Goal: Transaction & Acquisition: Book appointment/travel/reservation

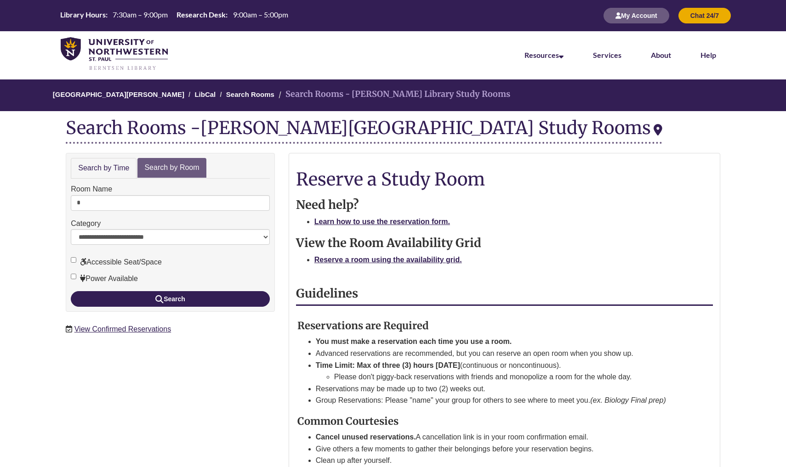
type input "*"
click at [170, 297] on button "Search" at bounding box center [170, 299] width 199 height 16
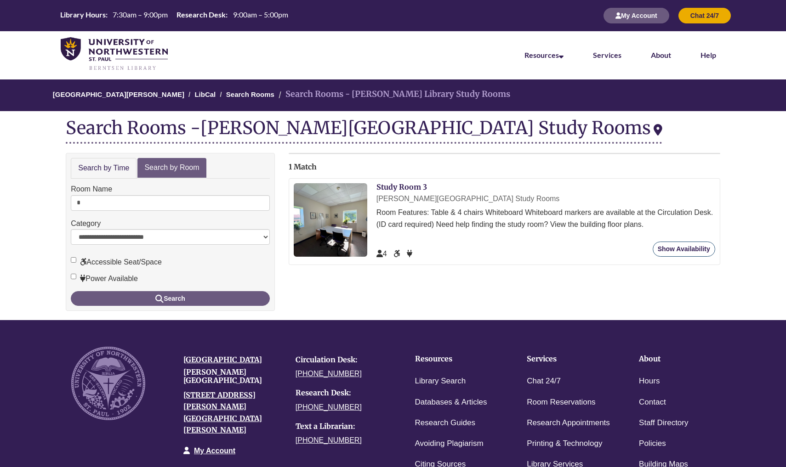
click at [681, 255] on link "Show Availability" at bounding box center [683, 249] width 62 height 15
click at [130, 207] on input "*" at bounding box center [170, 203] width 199 height 16
type input "*"
click at [170, 296] on button "Search" at bounding box center [170, 298] width 199 height 15
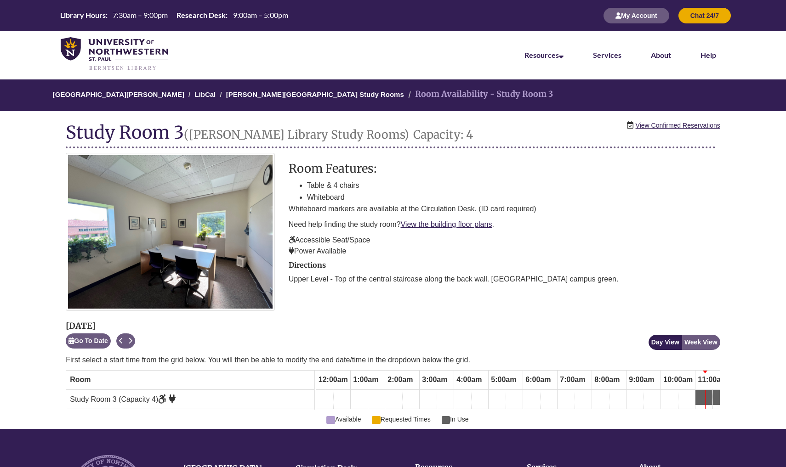
scroll to position [0, 345]
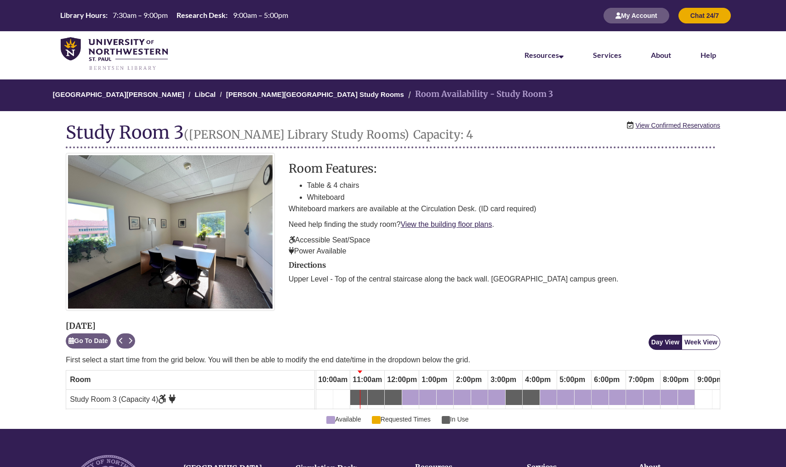
click at [696, 346] on button "Week View" at bounding box center [700, 342] width 39 height 15
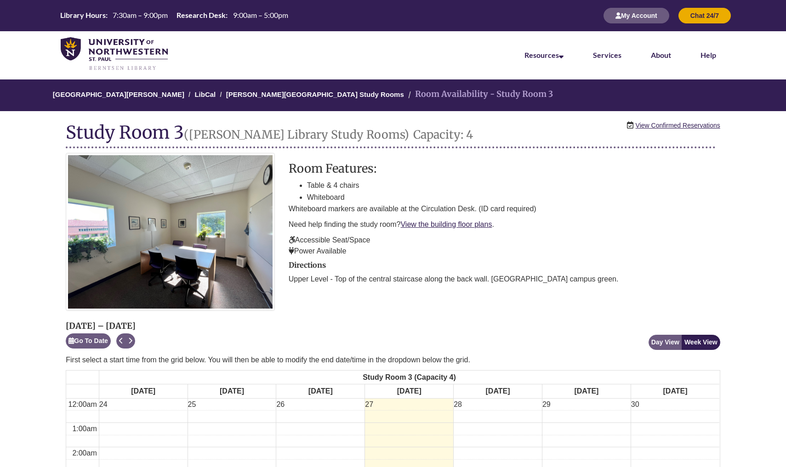
scroll to position [0, 0]
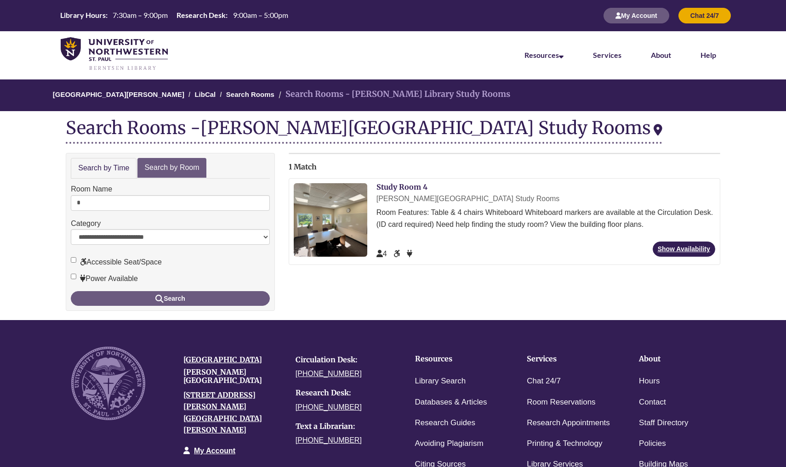
click at [668, 242] on div "Study Room 4 Berntsen Library Study Rooms Room Features: Table & 4 chairs White…" at bounding box center [545, 221] width 339 height 77
click at [666, 247] on link "Show Availability" at bounding box center [683, 249] width 62 height 15
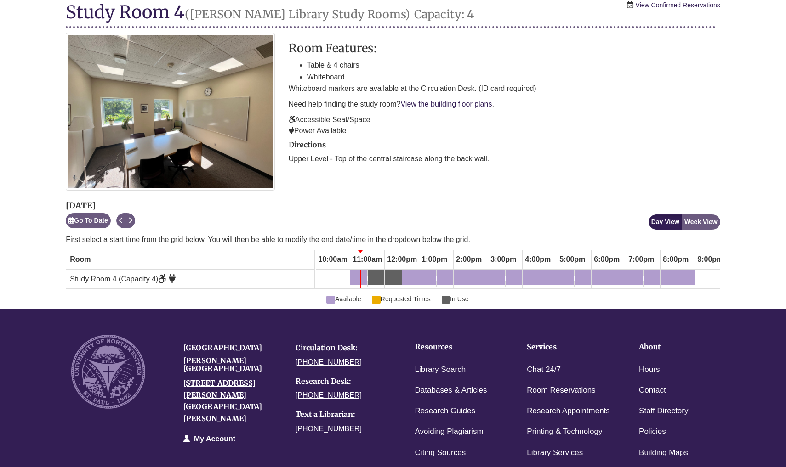
scroll to position [117, 0]
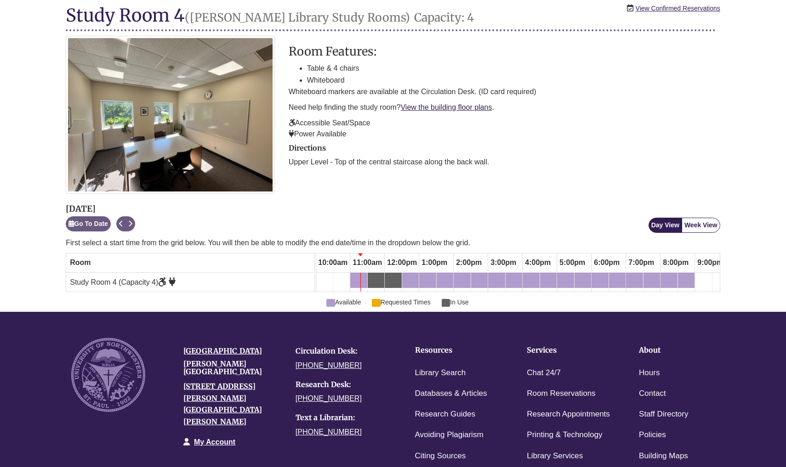
click at [712, 226] on button "Week View" at bounding box center [700, 225] width 39 height 15
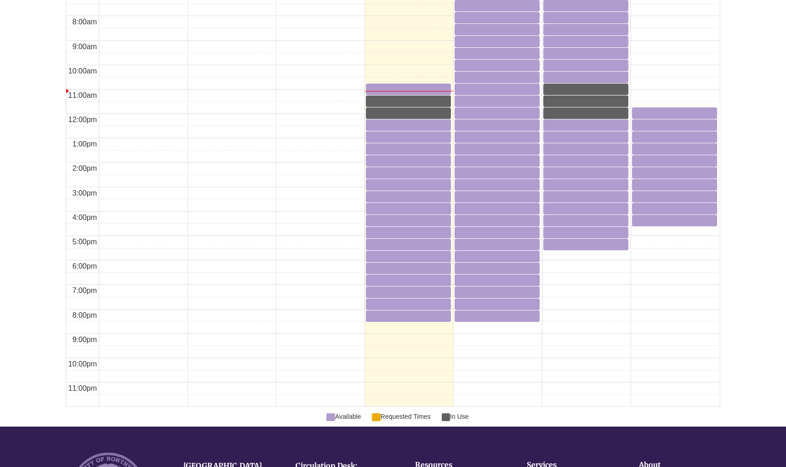
scroll to position [623, 0]
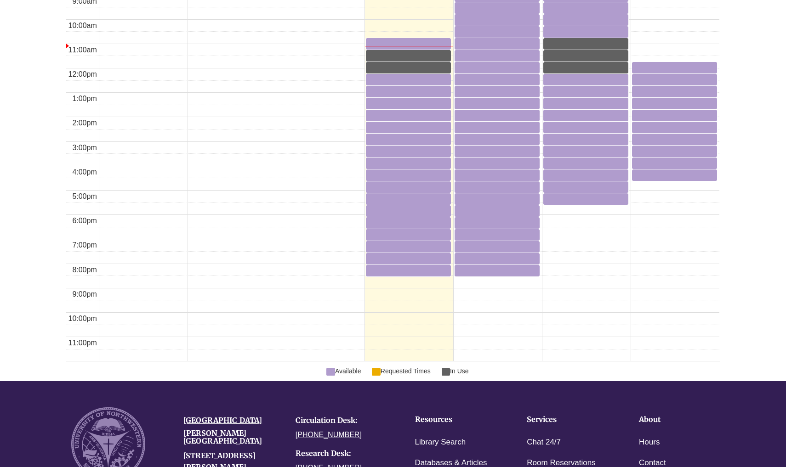
drag, startPoint x: 409, startPoint y: 23, endPoint x: 241, endPoint y: 83, distance: 179.2
click at [241, 83] on td at bounding box center [409, 86] width 620 height 12
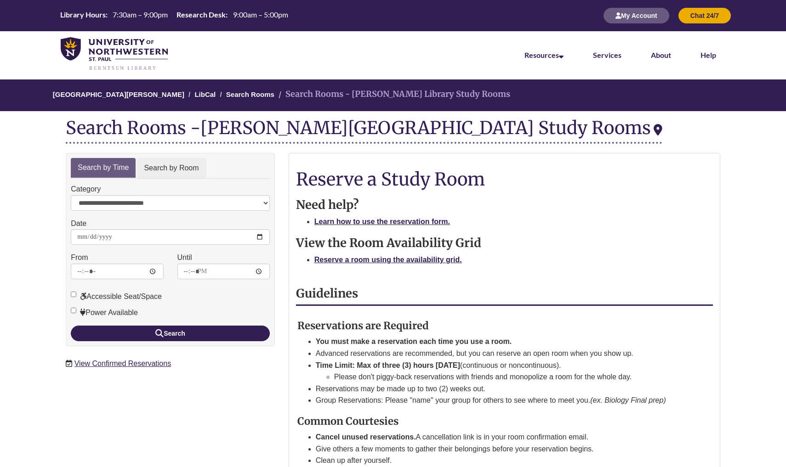
click at [158, 167] on link "Search by Room" at bounding box center [170, 168] width 69 height 21
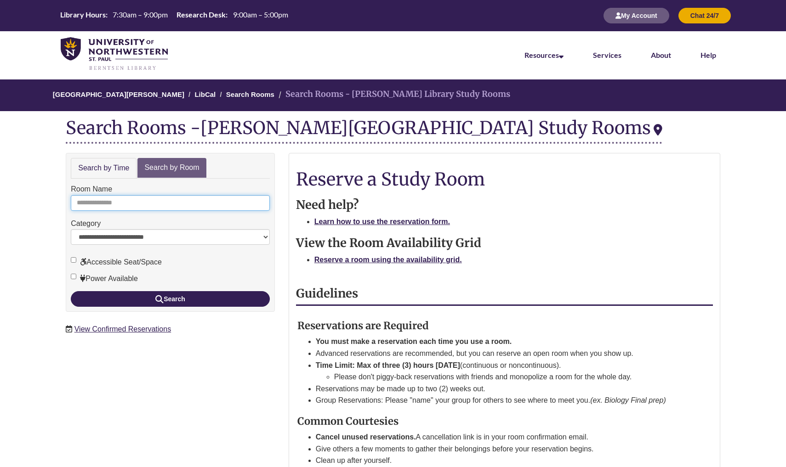
click at [160, 203] on input "Room Name" at bounding box center [170, 203] width 199 height 16
type input "*"
click at [170, 297] on button "Search" at bounding box center [170, 299] width 199 height 16
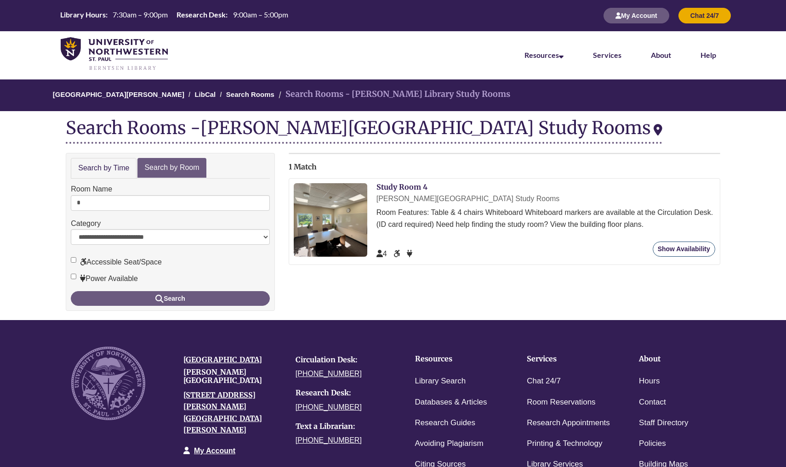
click at [673, 249] on link "Show Availability" at bounding box center [683, 249] width 62 height 15
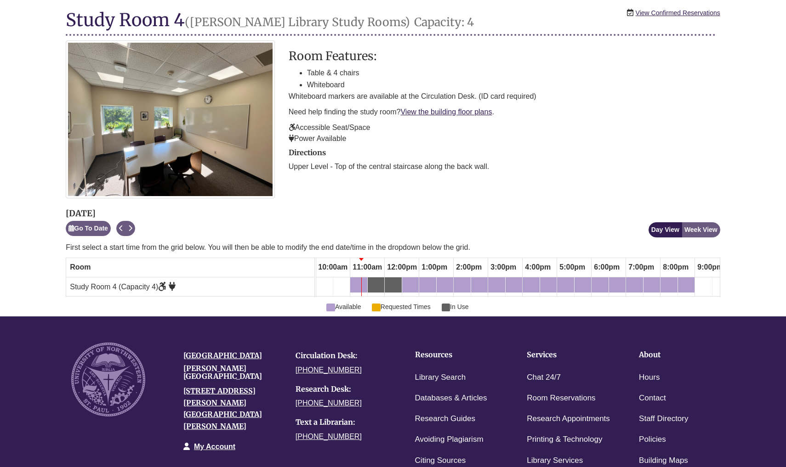
scroll to position [114, 0]
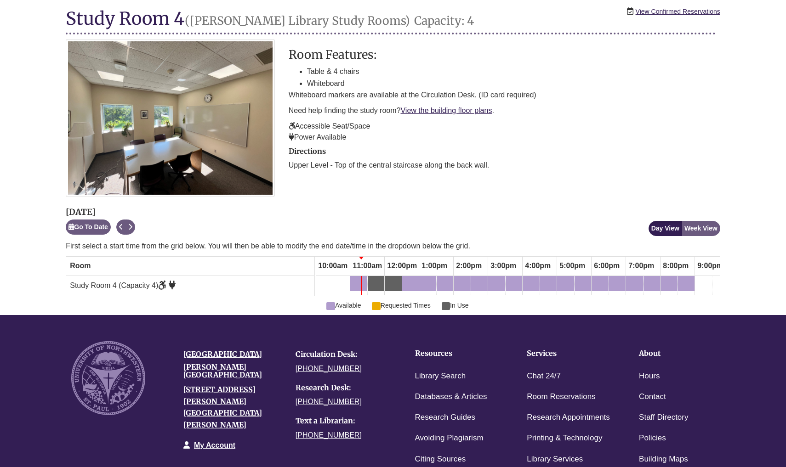
click at [707, 243] on p "First select a start time from the grid below. You will then be able to modify …" at bounding box center [393, 246] width 654 height 11
click at [708, 223] on button "Week View" at bounding box center [700, 228] width 39 height 15
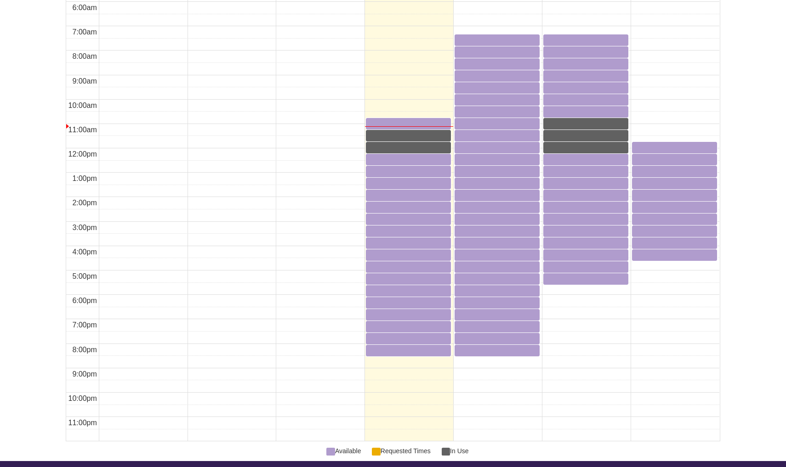
scroll to position [547, 0]
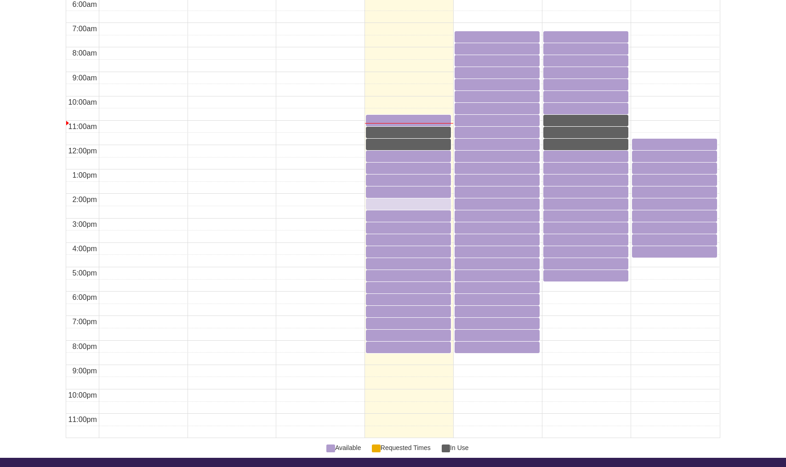
click at [400, 204] on div "2:30pm Wednesday, August 27, 2025 - Study Room 4 - Available" at bounding box center [408, 203] width 83 height 9
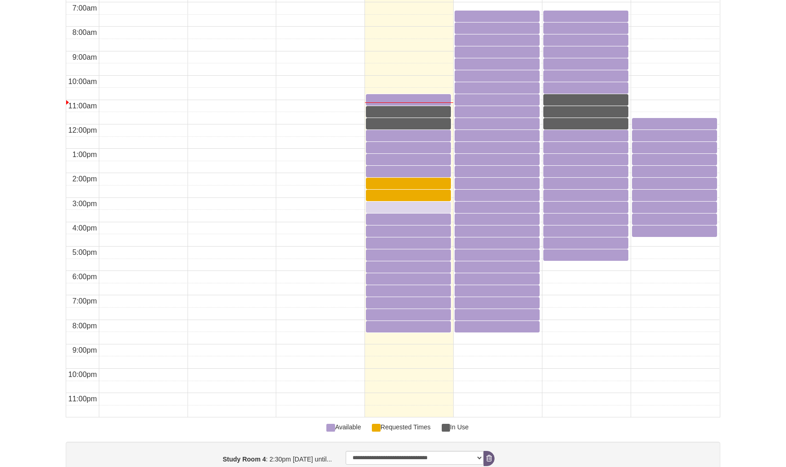
click at [396, 206] on div "3:30pm Wednesday, August 27, 2025 - Study Room 4 - Available" at bounding box center [408, 207] width 83 height 9
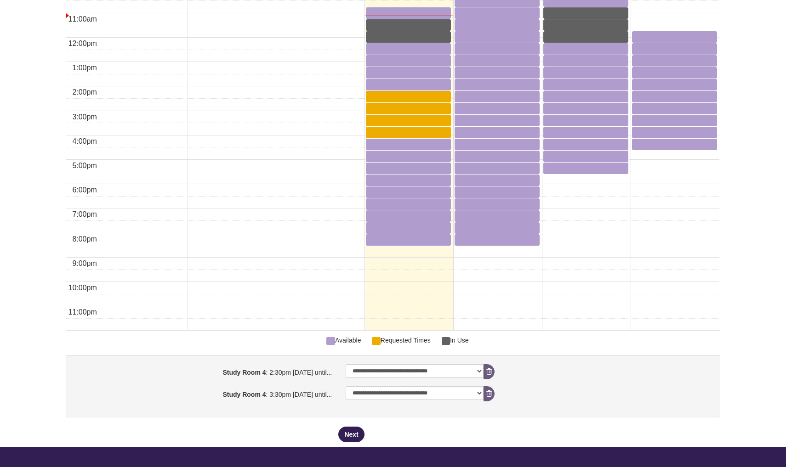
scroll to position [682, 0]
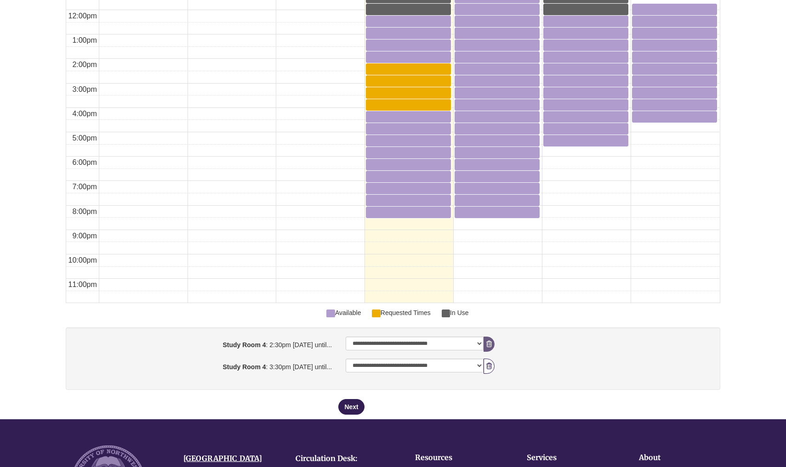
click at [489, 363] on icon "booking form" at bounding box center [489, 366] width 6 height 6
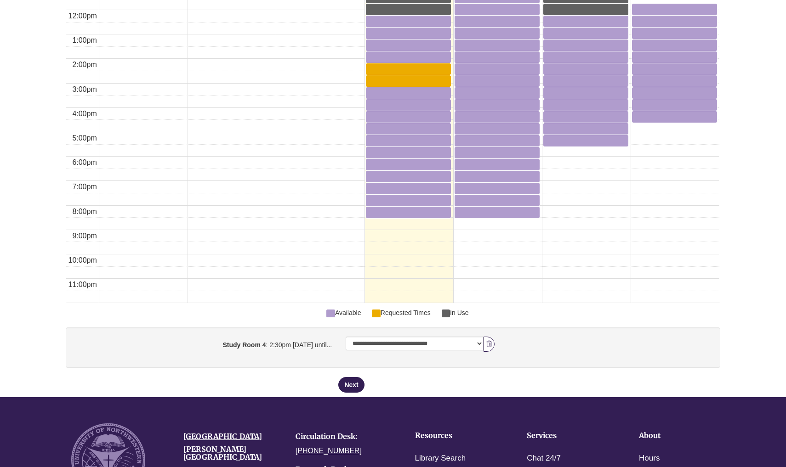
click at [488, 341] on icon "booking form" at bounding box center [489, 344] width 6 height 6
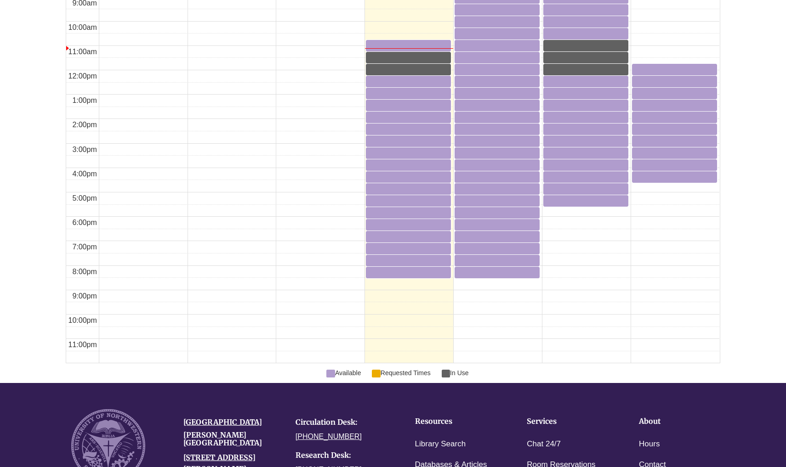
scroll to position [621, 0]
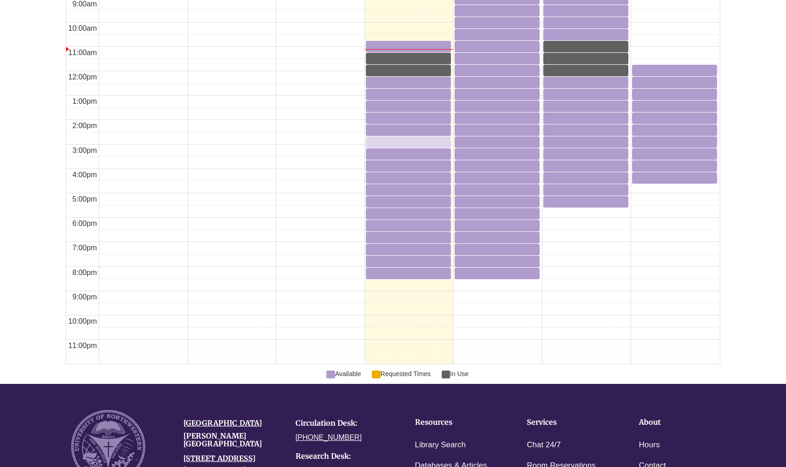
click at [377, 143] on div "3:00pm Wednesday, August 27, 2025 - Study Room 4 - Available" at bounding box center [408, 141] width 83 height 9
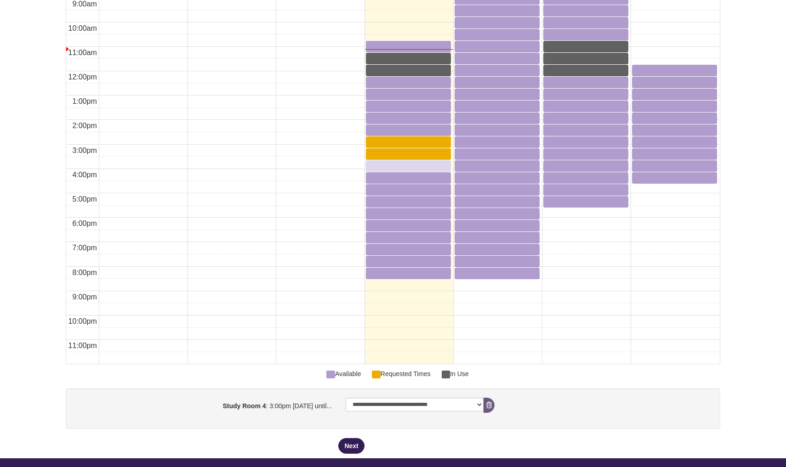
click at [385, 169] on div "4:00pm Wednesday, August 27, 2025 - Study Room 4 - Available" at bounding box center [408, 166] width 83 height 10
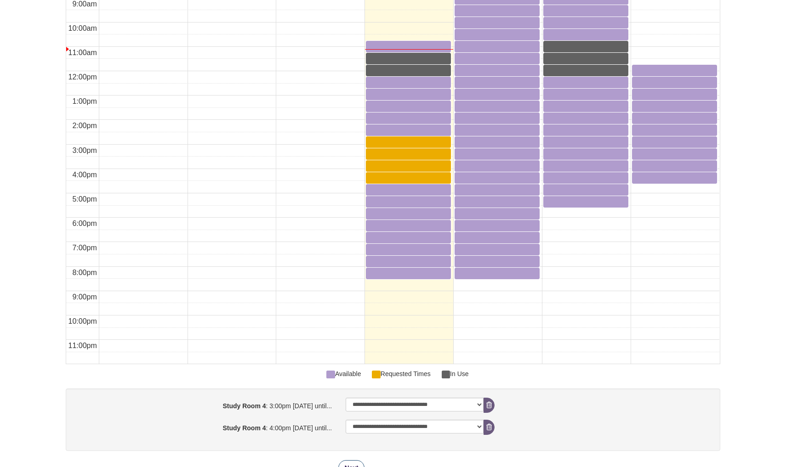
click at [343, 460] on button "Next" at bounding box center [351, 468] width 26 height 16
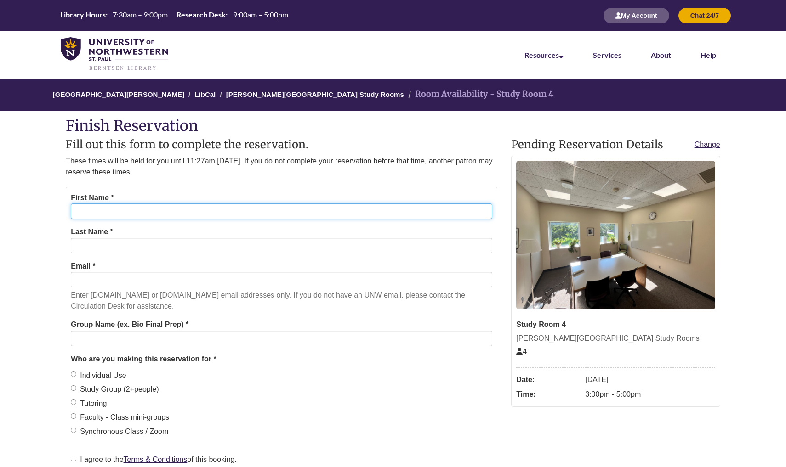
click at [484, 211] on input "First Name *" at bounding box center [281, 212] width 421 height 16
type input "*****"
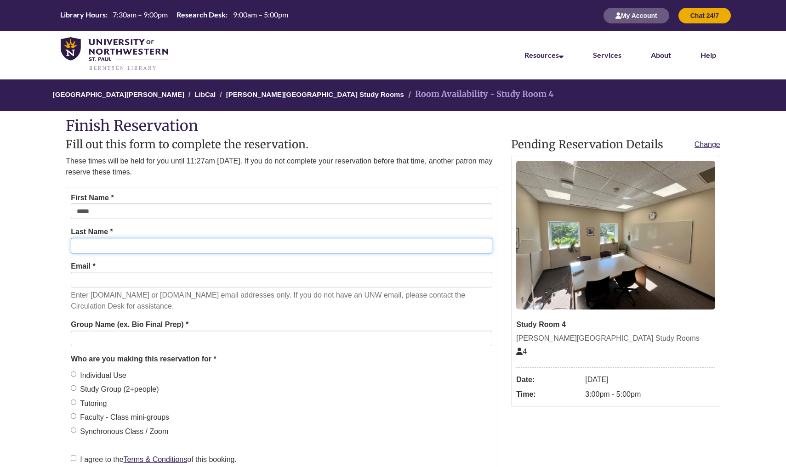
type input "*****"
type input "**********"
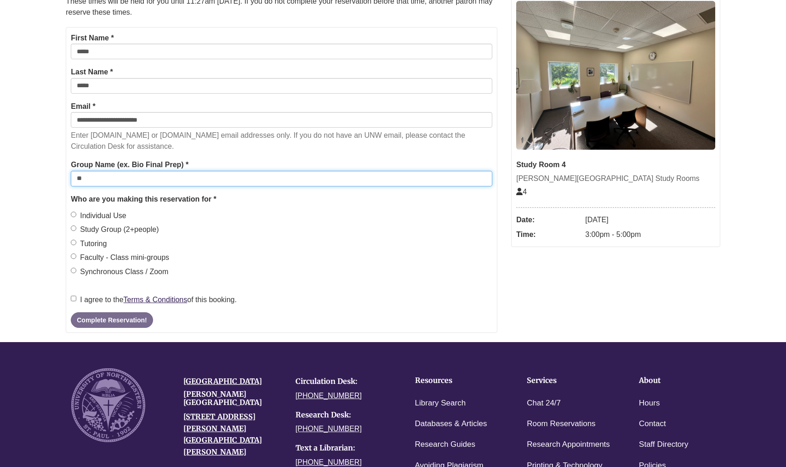
scroll to position [161, 0]
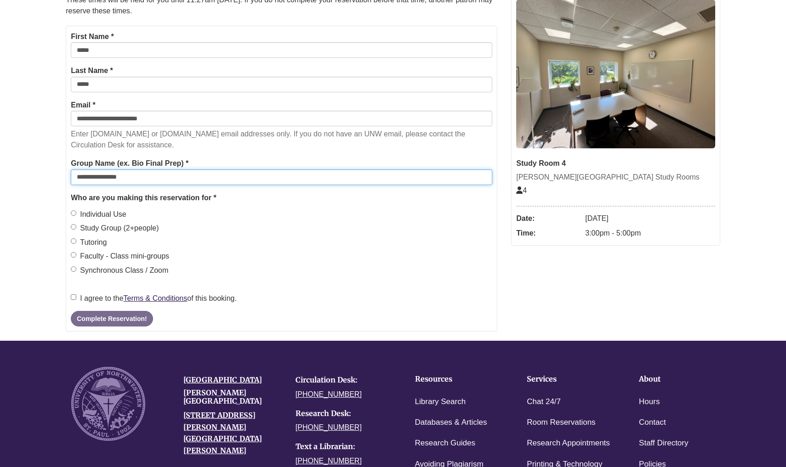
click at [90, 178] on input "**********" at bounding box center [281, 178] width 421 height 16
drag, startPoint x: 107, startPoint y: 175, endPoint x: 72, endPoint y: 173, distance: 34.5
click at [72, 173] on input "**********" at bounding box center [281, 178] width 421 height 16
type input "**********"
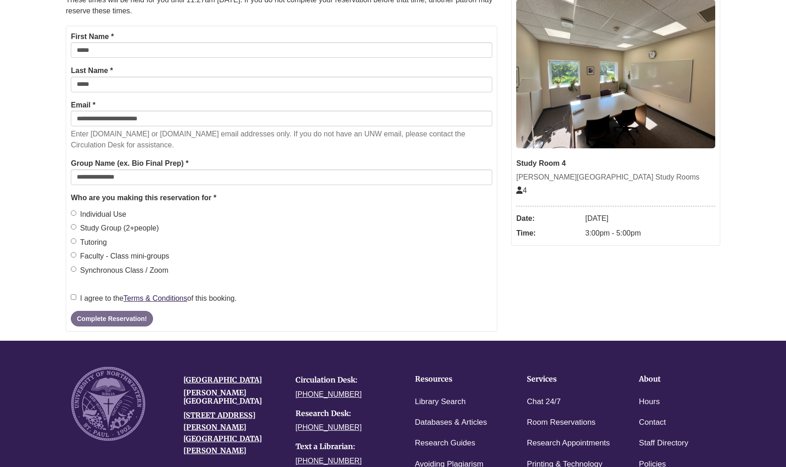
click at [81, 209] on label "Individual Use" at bounding box center [99, 215] width 56 height 12
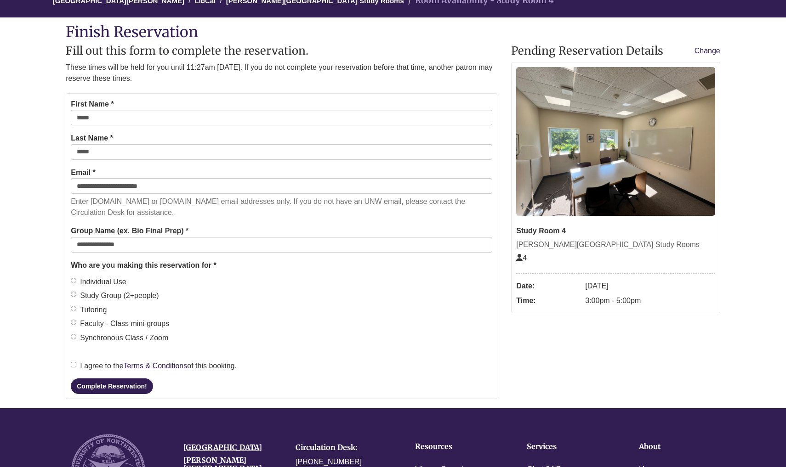
scroll to position [65, 0]
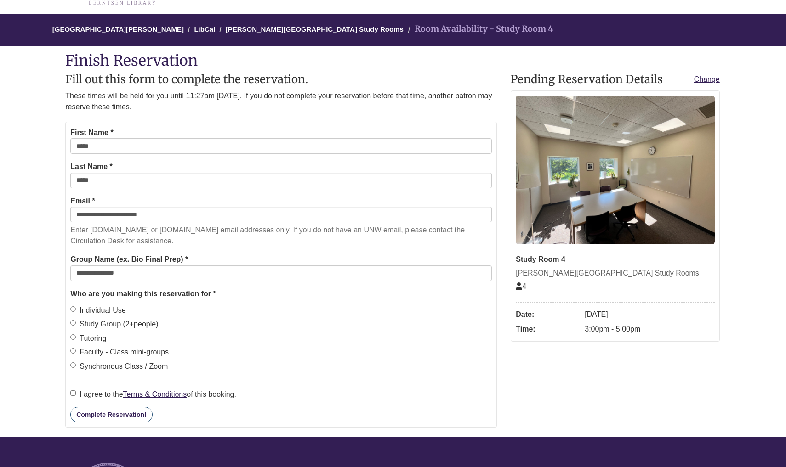
click at [130, 412] on button "Complete Reservation!" at bounding box center [111, 415] width 82 height 16
